Goal: Check status

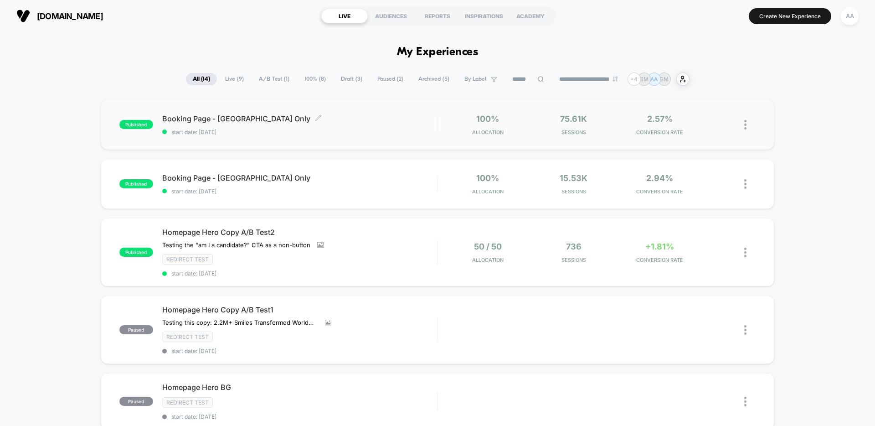
click at [309, 133] on span "start date: [DATE]" at bounding box center [299, 131] width 275 height 7
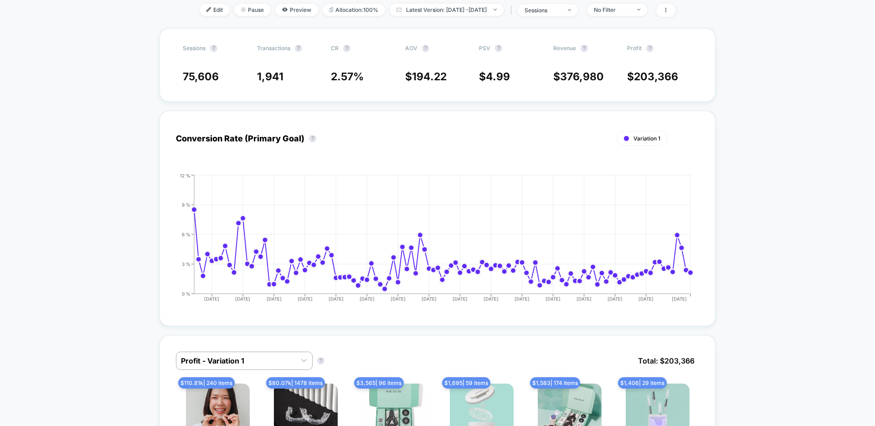
scroll to position [289, 0]
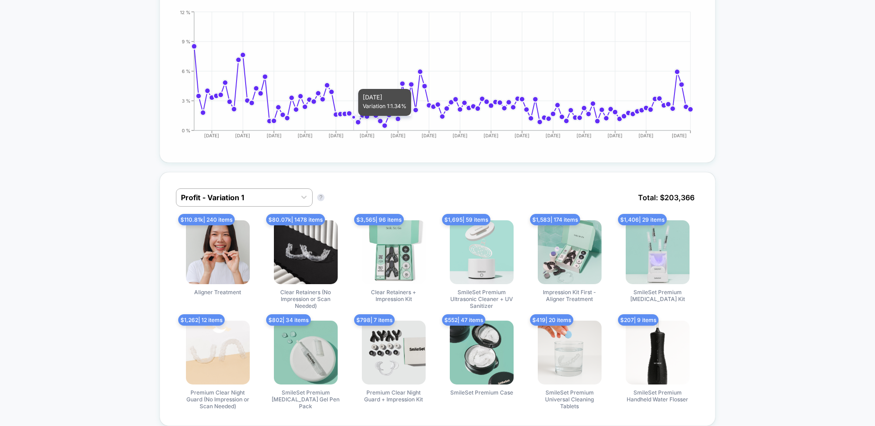
click at [354, 120] on circle at bounding box center [353, 116] width 6 height 6
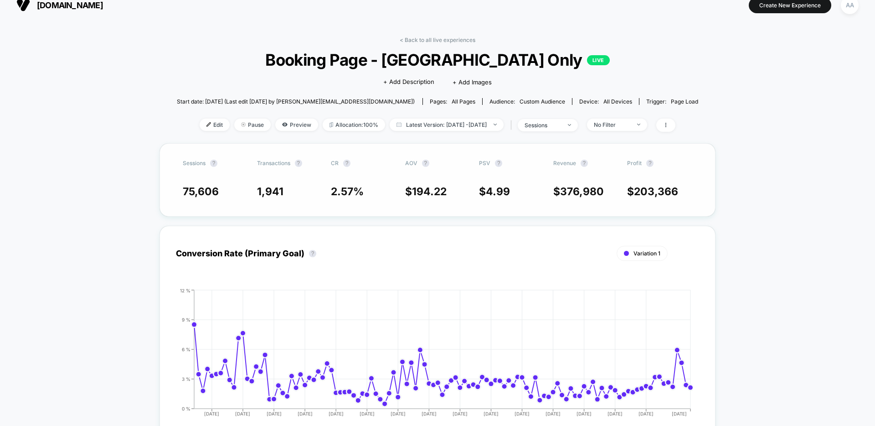
scroll to position [20, 0]
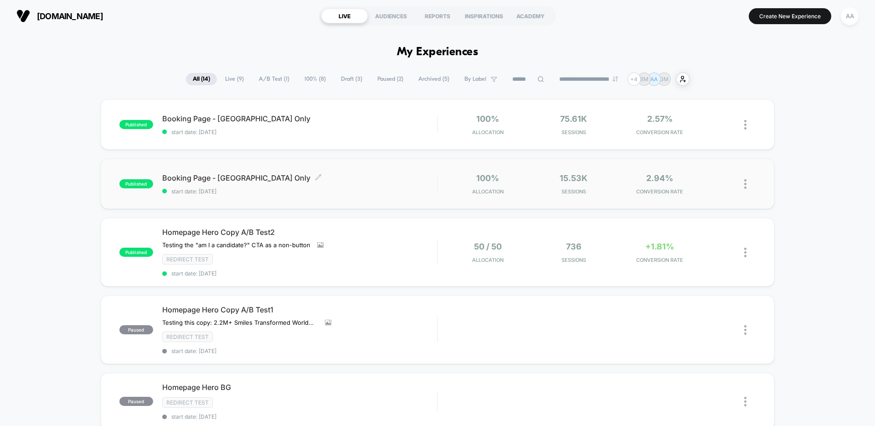
click at [291, 176] on span "Booking Page - [GEOGRAPHIC_DATA] Only Click to edit experience details" at bounding box center [299, 177] width 275 height 9
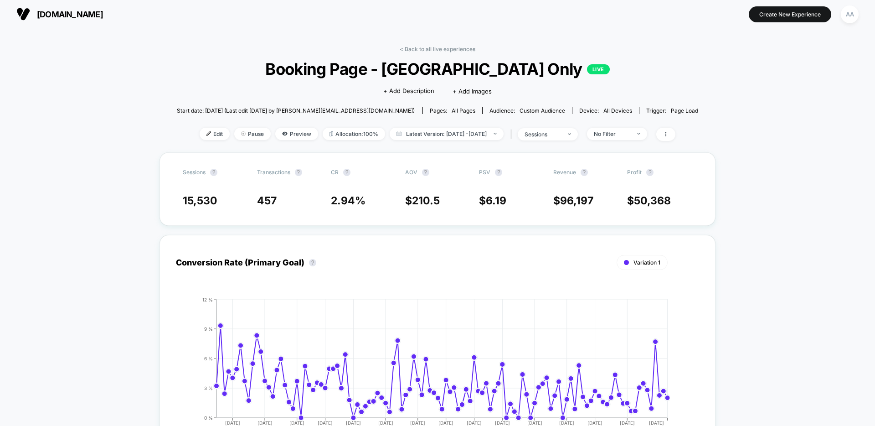
scroll to position [4, 0]
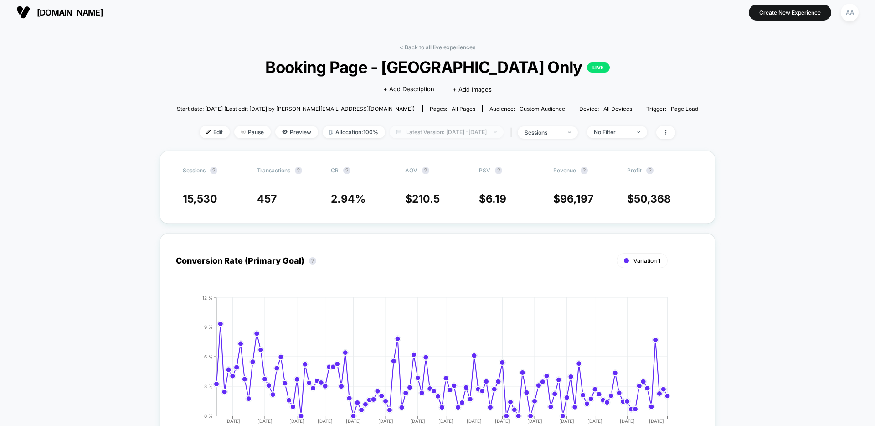
click at [436, 133] on span "Latest Version: [DATE] - [DATE]" at bounding box center [447, 132] width 114 height 12
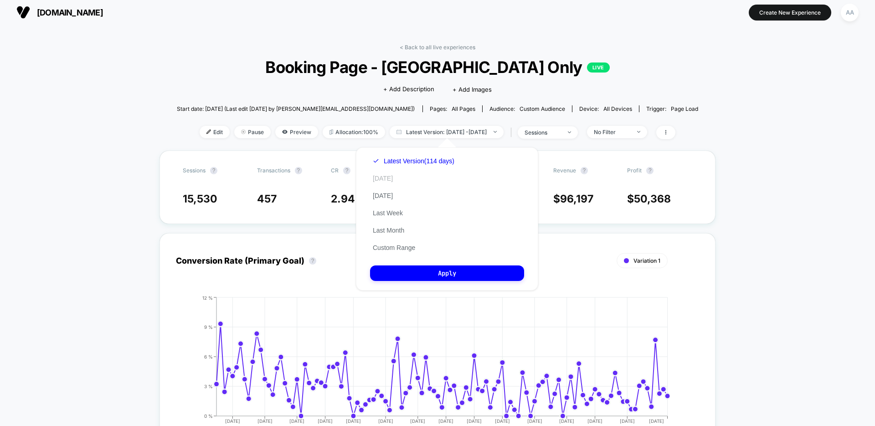
click at [382, 178] on button "[DATE]" at bounding box center [383, 178] width 26 height 8
click at [438, 270] on button "Apply" at bounding box center [447, 272] width 154 height 15
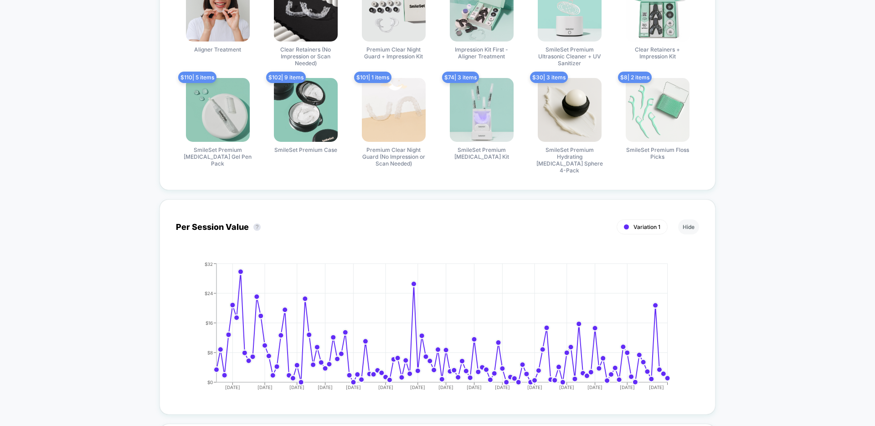
scroll to position [488, 0]
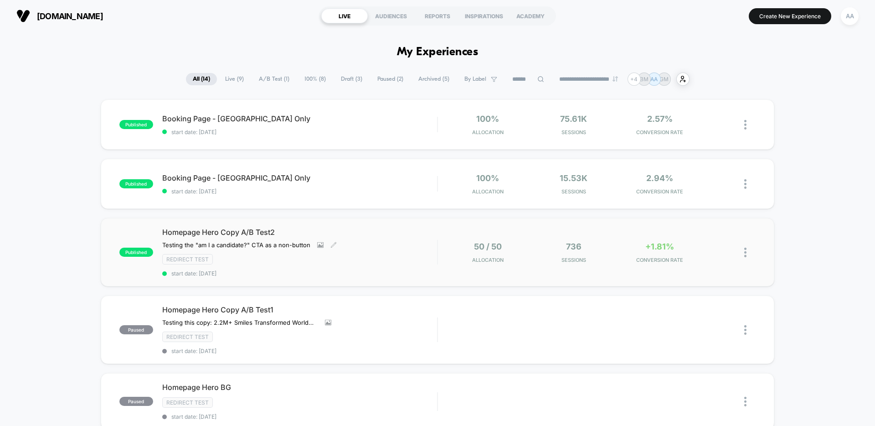
click at [307, 254] on div "Redirect Test" at bounding box center [299, 259] width 275 height 10
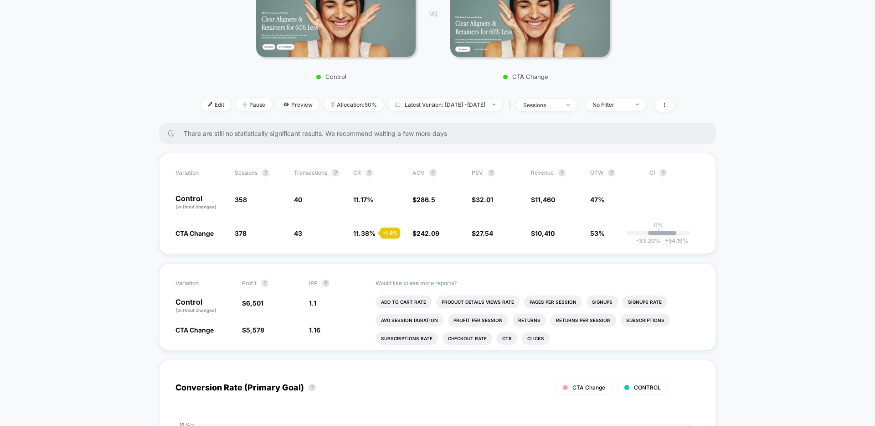
scroll to position [178, 0]
click at [559, 106] on div "sessions" at bounding box center [541, 105] width 36 height 7
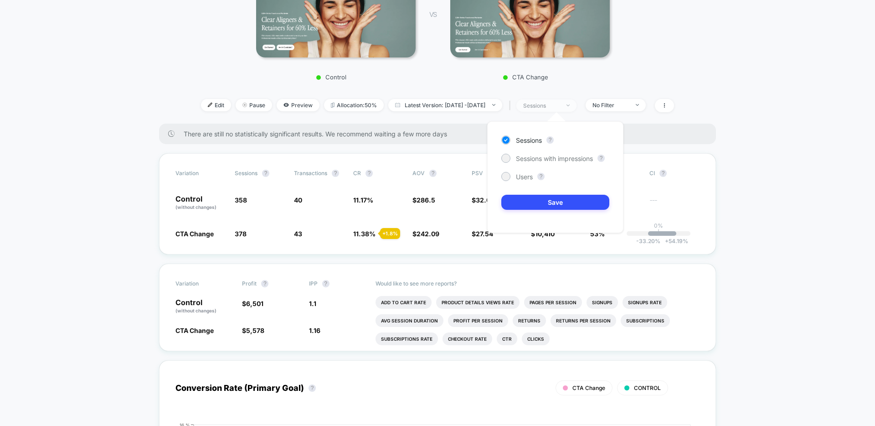
click at [559, 106] on div "sessions" at bounding box center [541, 105] width 36 height 7
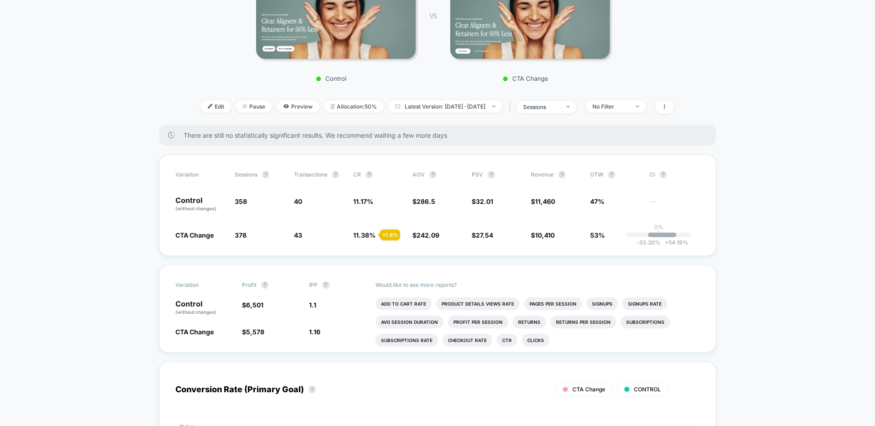
scroll to position [176, 0]
click at [559, 109] on div "sessions" at bounding box center [541, 107] width 36 height 7
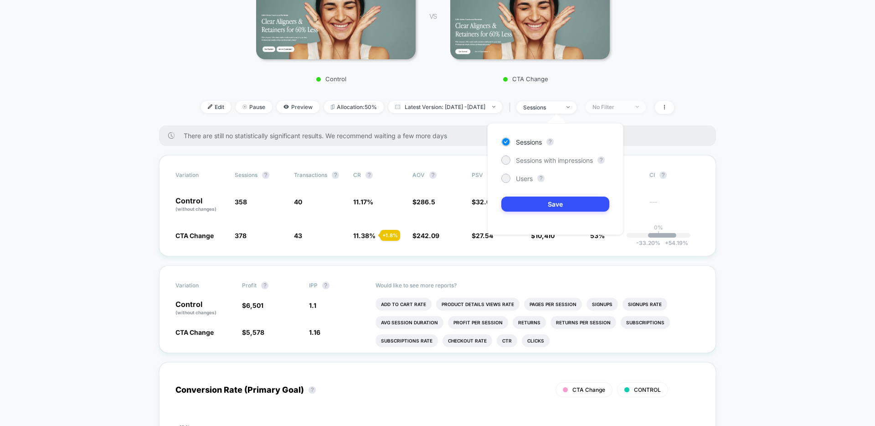
click at [622, 108] on div "No Filter" at bounding box center [610, 106] width 36 height 7
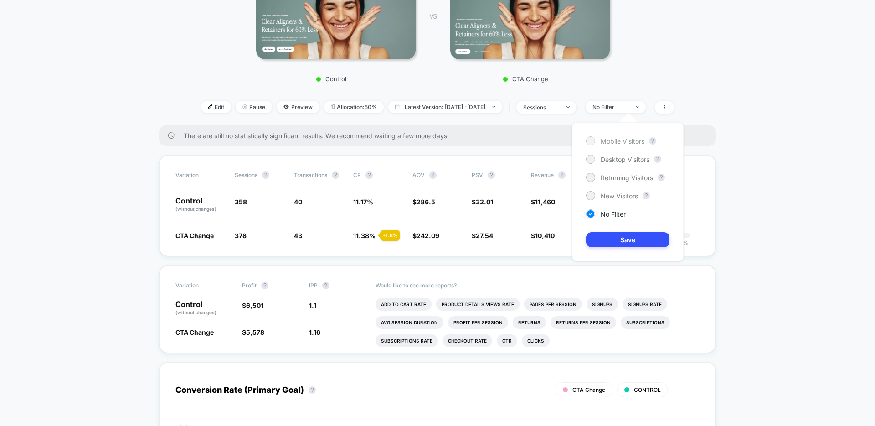
click at [594, 143] on div at bounding box center [590, 140] width 9 height 9
click at [626, 237] on button "Save" at bounding box center [627, 239] width 83 height 15
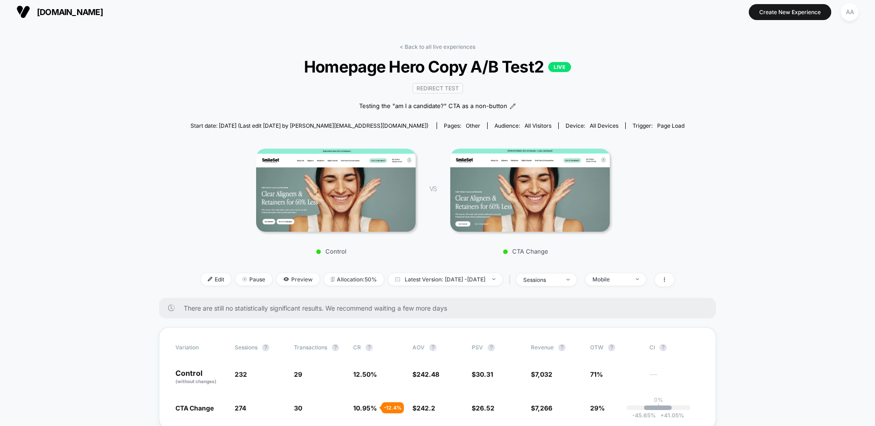
scroll to position [5, 0]
